Goal: Find specific page/section: Find specific page/section

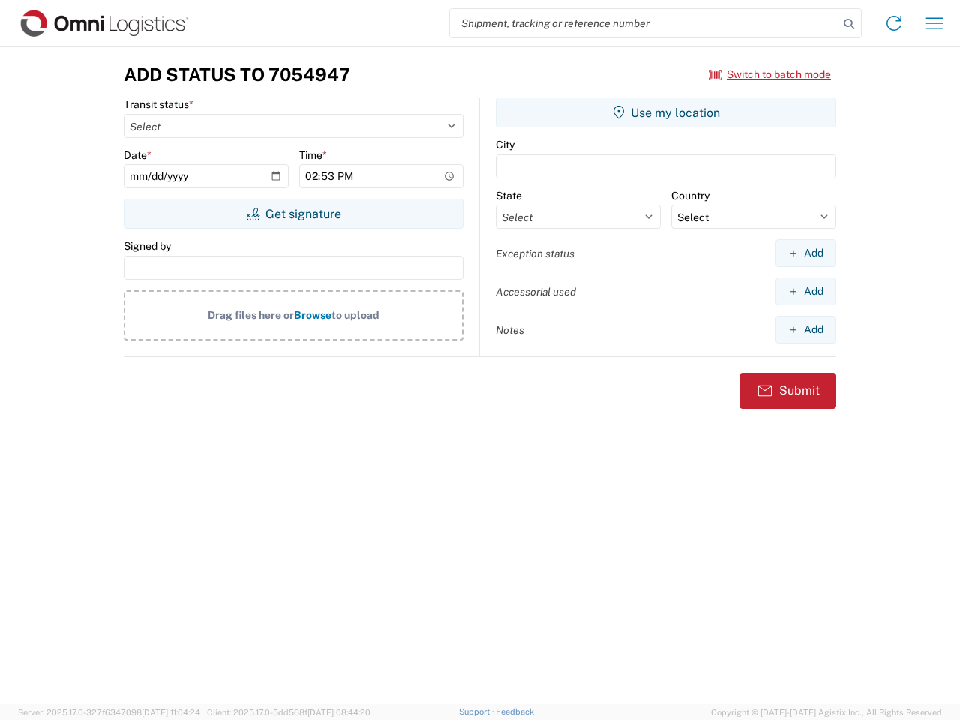
click at [644, 23] on input "search" at bounding box center [644, 23] width 389 height 29
click at [849, 24] on icon at bounding box center [849, 24] width 21 height 21
click at [894, 23] on icon at bounding box center [894, 23] width 24 height 24
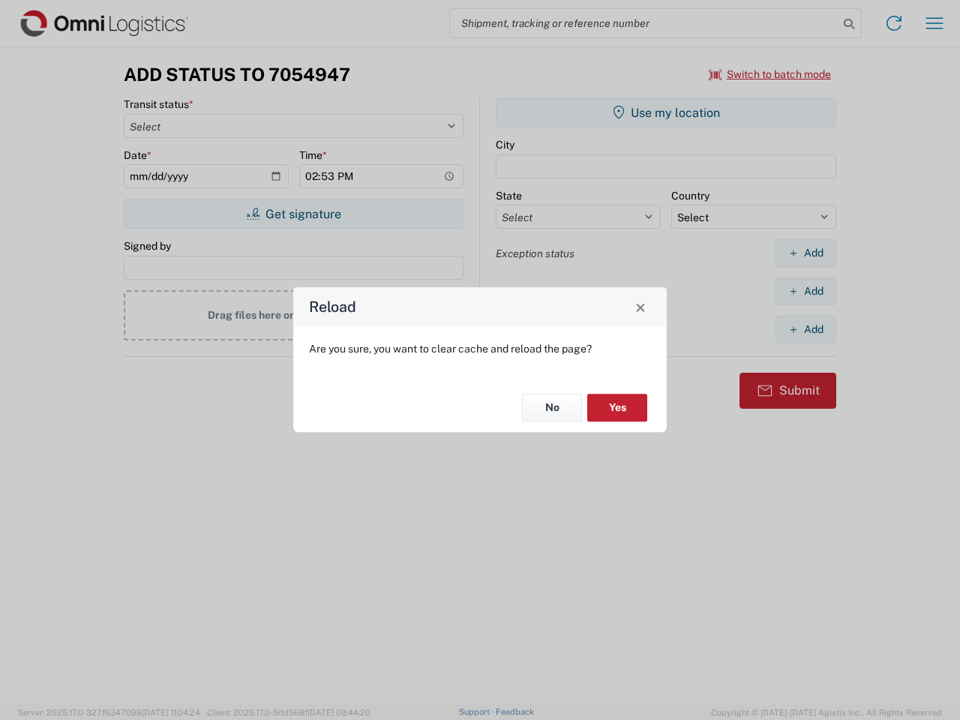
click at [770, 74] on div "Reload Are you sure, you want to clear cache and reload the page? No Yes" at bounding box center [480, 360] width 960 height 720
click at [293, 214] on div "Reload Are you sure, you want to clear cache and reload the page? No Yes" at bounding box center [480, 360] width 960 height 720
click at [666, 113] on div "Reload Are you sure, you want to clear cache and reload the page? No Yes" at bounding box center [480, 360] width 960 height 720
click at [806, 253] on div "Reload Are you sure, you want to clear cache and reload the page? No Yes" at bounding box center [480, 360] width 960 height 720
click at [806, 291] on div "Reload Are you sure, you want to clear cache and reload the page? No Yes" at bounding box center [480, 360] width 960 height 720
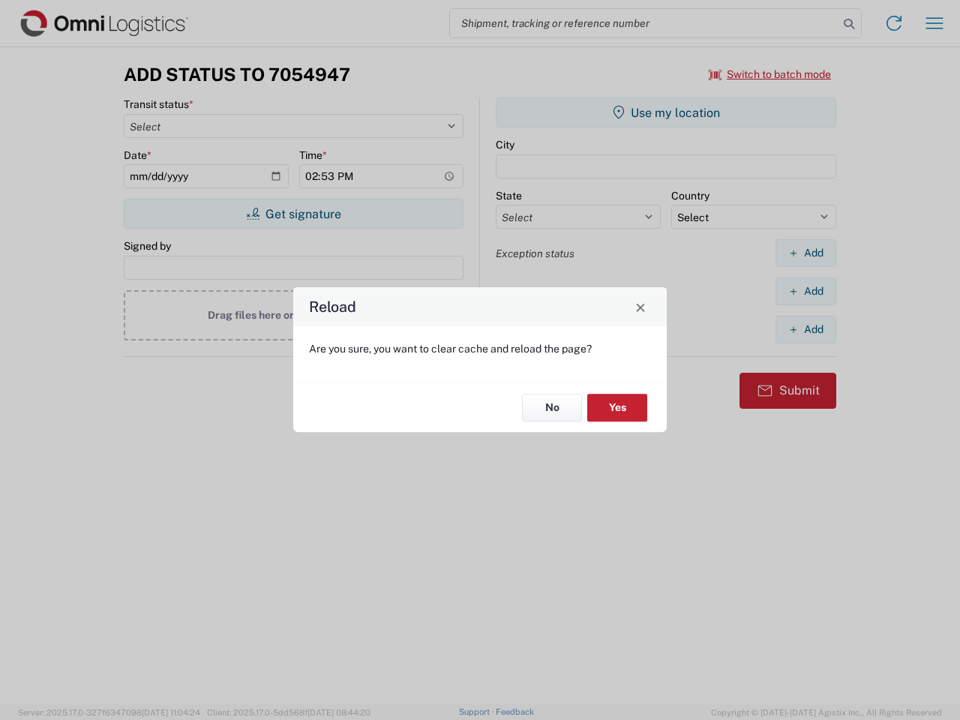
click at [806, 329] on div "Reload Are you sure, you want to clear cache and reload the page? No Yes" at bounding box center [480, 360] width 960 height 720
